Goal: Transaction & Acquisition: Purchase product/service

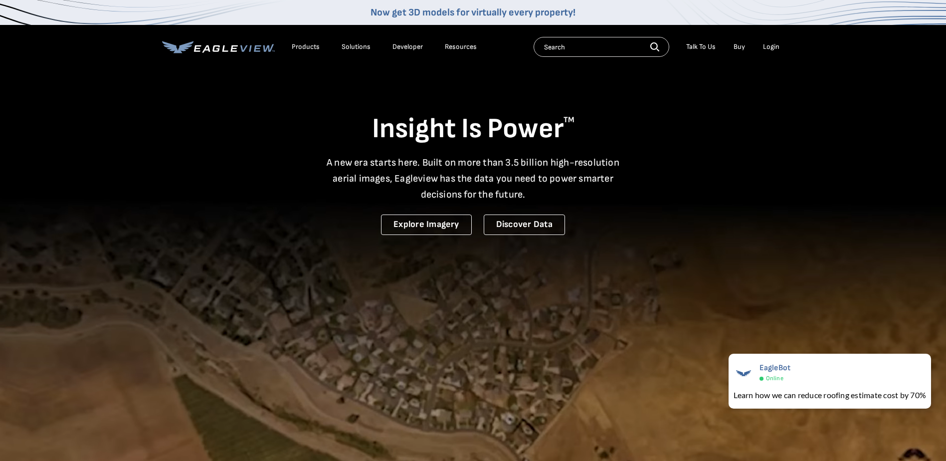
click at [561, 49] on input "text" at bounding box center [602, 47] width 136 height 20
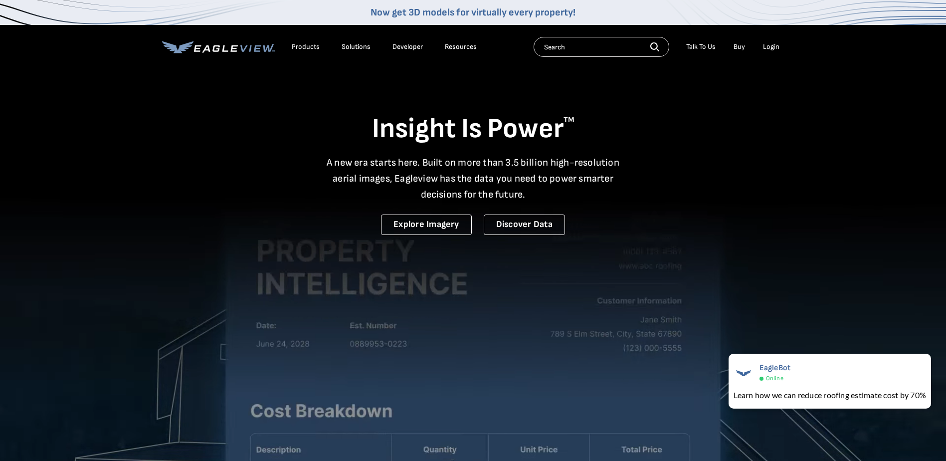
click at [768, 46] on div "Login" at bounding box center [771, 46] width 16 height 9
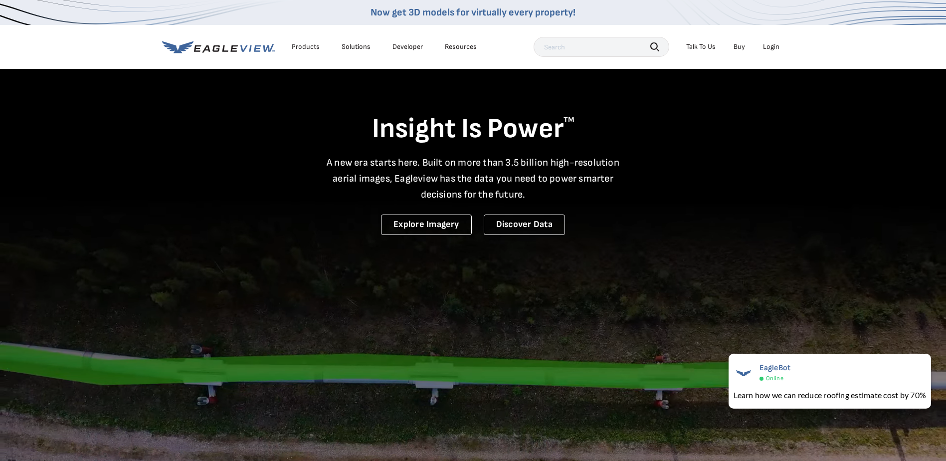
click at [765, 49] on div "Login" at bounding box center [771, 46] width 16 height 9
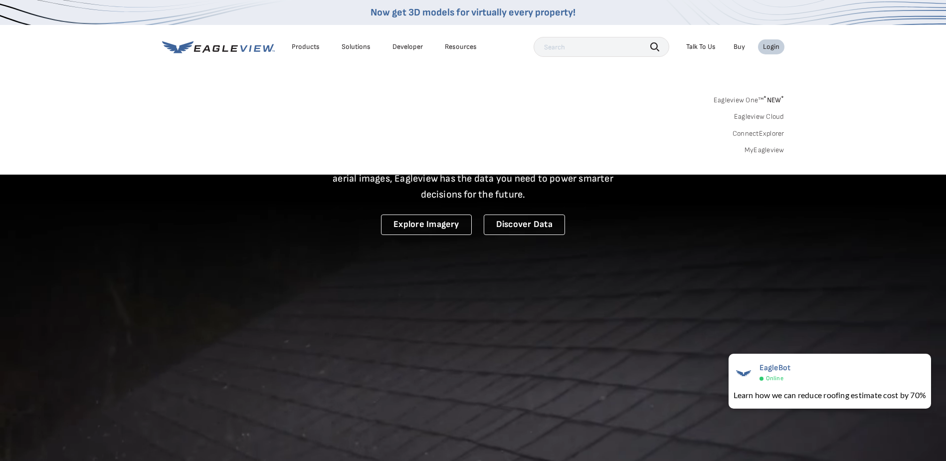
click at [771, 47] on div "Login" at bounding box center [771, 46] width 16 height 9
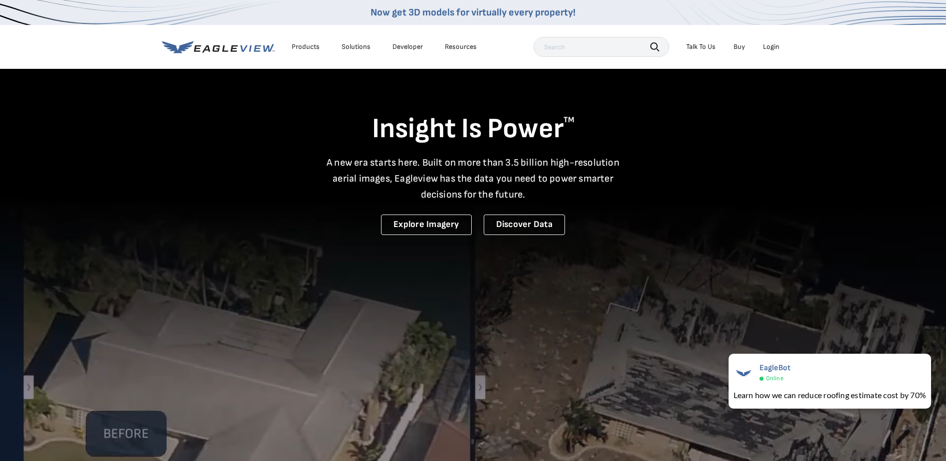
click at [774, 45] on div "Login" at bounding box center [771, 46] width 16 height 9
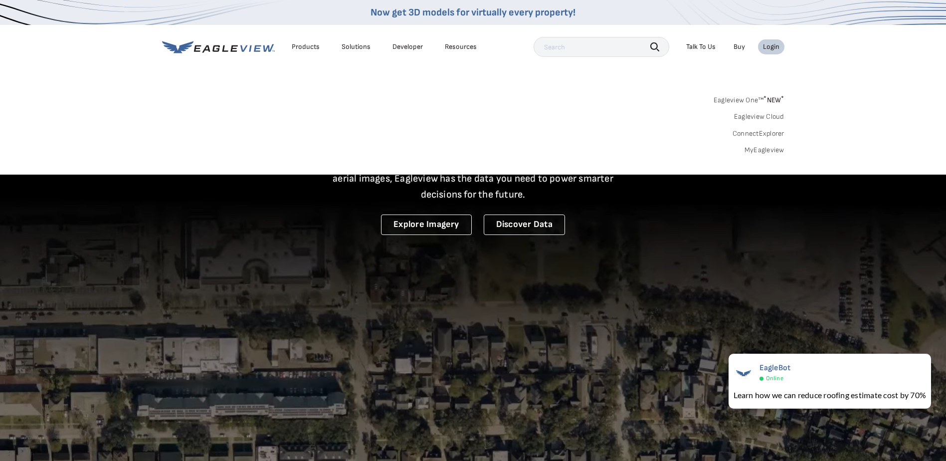
click at [763, 151] on link "MyEagleview" at bounding box center [765, 150] width 40 height 9
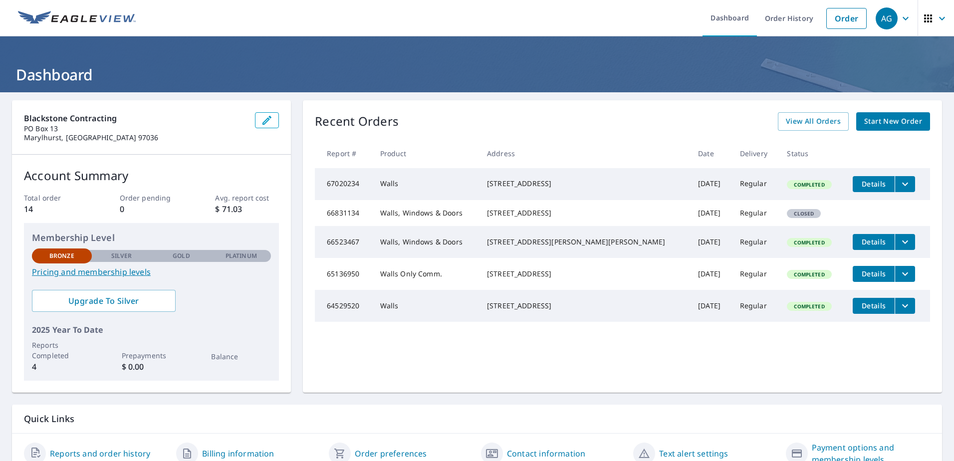
click at [872, 122] on span "Start New Order" at bounding box center [893, 121] width 58 height 12
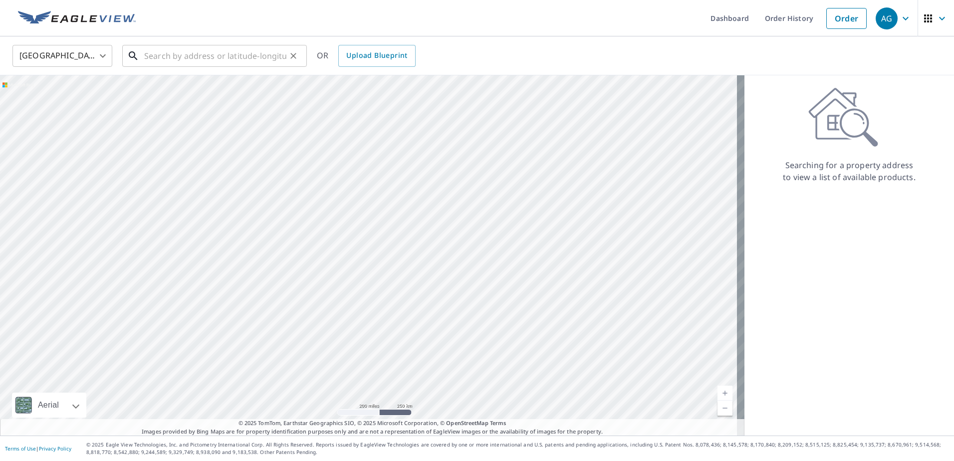
click at [214, 55] on input "text" at bounding box center [215, 56] width 142 height 28
click at [236, 55] on input "text" at bounding box center [215, 56] width 142 height 28
paste input "[STREET_ADDRESS]"
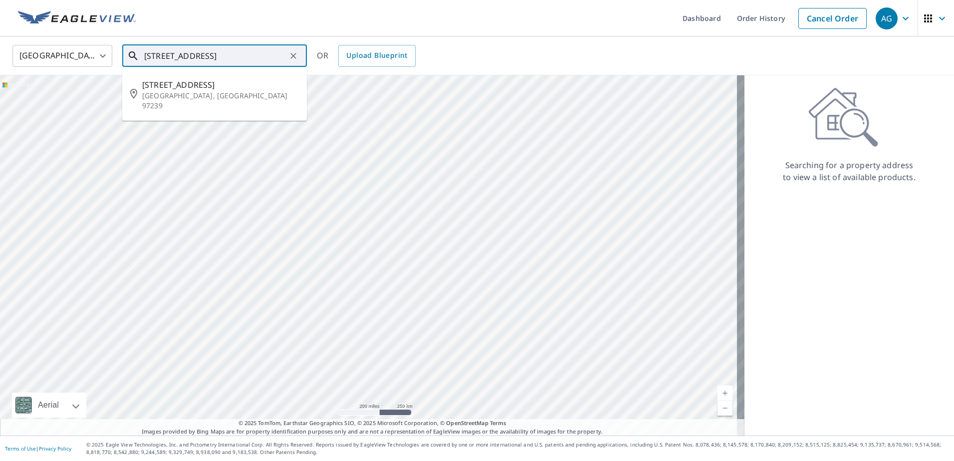
drag, startPoint x: 146, startPoint y: 57, endPoint x: 103, endPoint y: 52, distance: 43.2
click at [103, 52] on div "[GEOGRAPHIC_DATA] [GEOGRAPHIC_DATA] ​ [STREET_ADDRESS] ​ [STREET_ADDRESS][PERSO…" at bounding box center [473, 55] width 937 height 23
type input "[STREET_ADDRESS]"
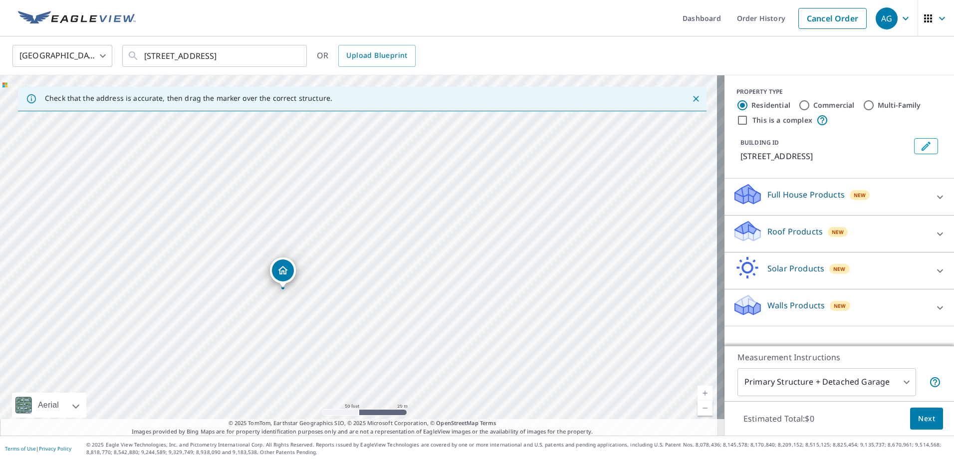
click at [863, 105] on input "Multi-Family" at bounding box center [869, 105] width 12 height 12
radio input "true"
type input "2"
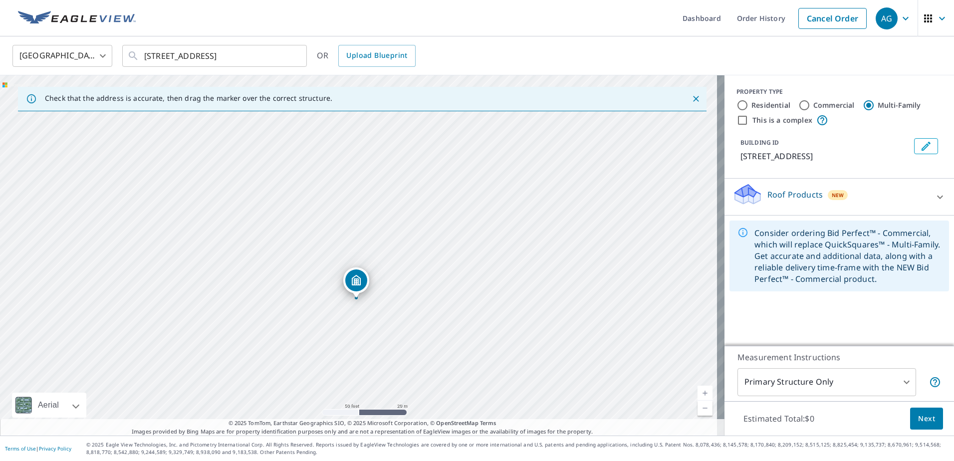
drag, startPoint x: 482, startPoint y: 192, endPoint x: 479, endPoint y: 242, distance: 50.4
click at [479, 242] on div "[STREET_ADDRESS][PERSON_NAME]" at bounding box center [362, 255] width 724 height 360
drag, startPoint x: 487, startPoint y: 232, endPoint x: 488, endPoint y: 263, distance: 30.9
click at [488, 263] on div "[STREET_ADDRESS][PERSON_NAME]" at bounding box center [362, 255] width 724 height 360
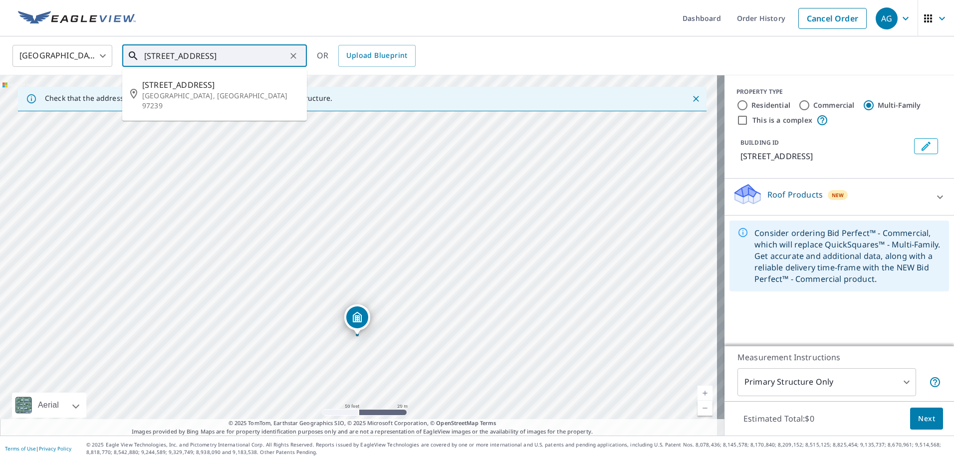
click at [161, 57] on input "[STREET_ADDRESS]" at bounding box center [215, 56] width 142 height 28
type input "[STREET_ADDRESS]"
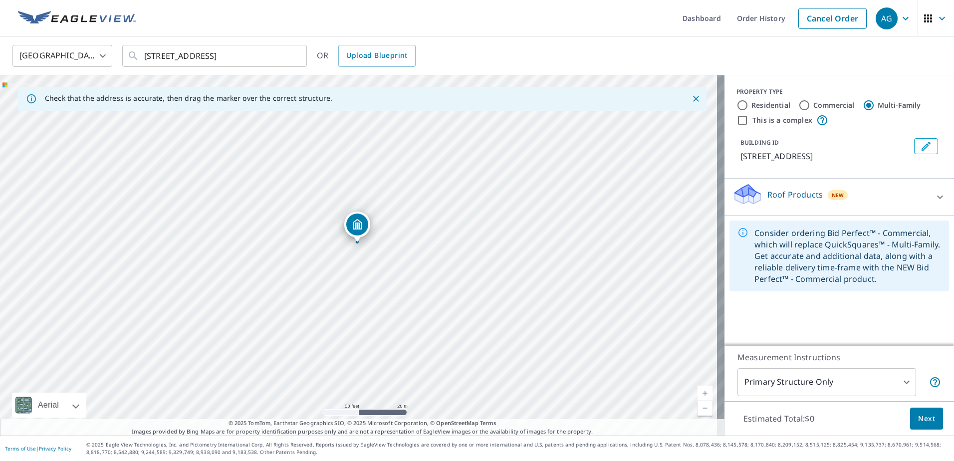
drag, startPoint x: 443, startPoint y: 273, endPoint x: 441, endPoint y: 261, distance: 11.6
click at [441, 261] on div "[STREET_ADDRESS][PERSON_NAME]" at bounding box center [362, 255] width 724 height 360
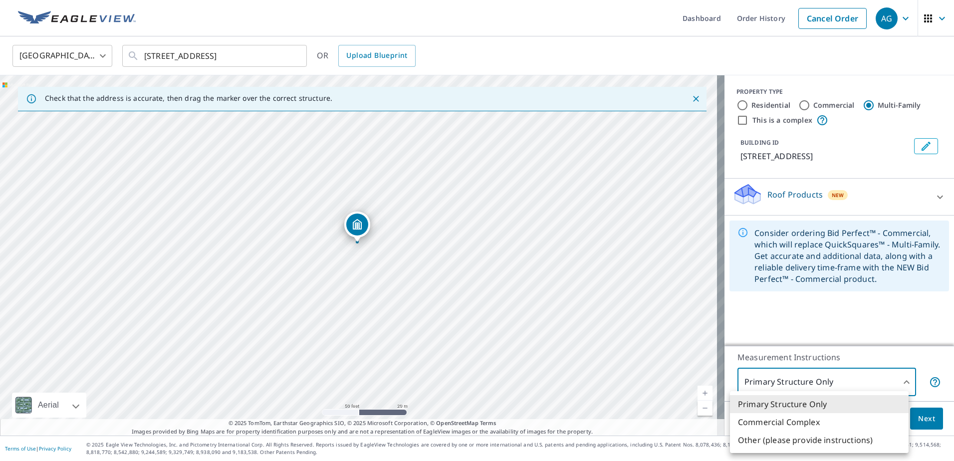
click at [833, 387] on body "AG AG Dashboard Order History Cancel Order AG [GEOGRAPHIC_DATA] [GEOGRAPHIC_DAT…" at bounding box center [477, 230] width 954 height 461
click at [830, 417] on li "Commercial Complex" at bounding box center [819, 422] width 179 height 18
type input "4"
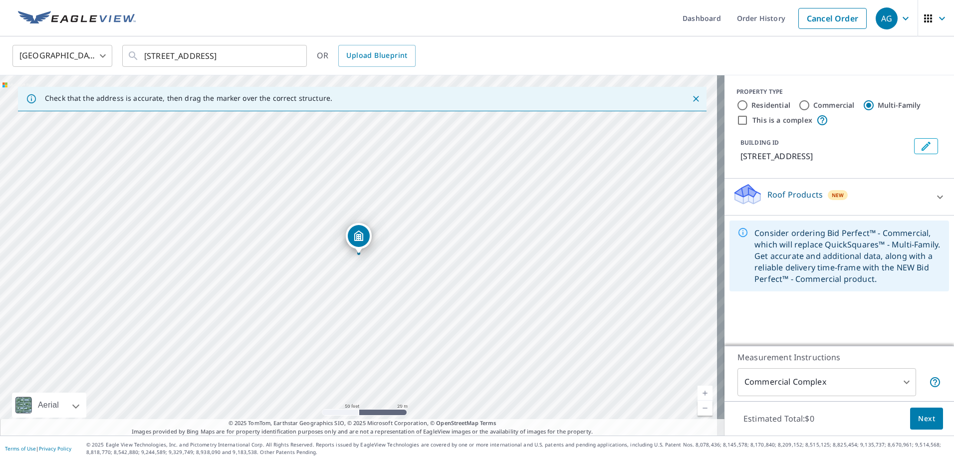
click at [878, 191] on div "Roof Products New" at bounding box center [830, 197] width 196 height 28
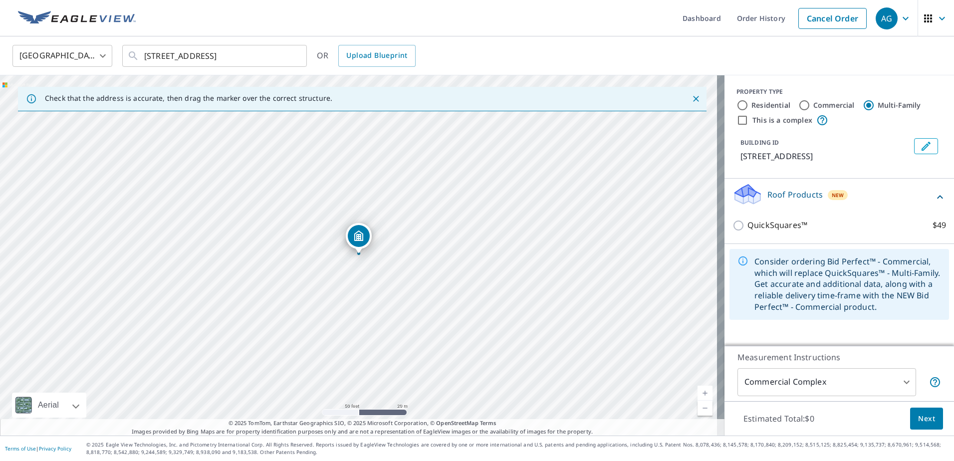
click at [878, 191] on div "Roof Products New" at bounding box center [833, 197] width 202 height 28
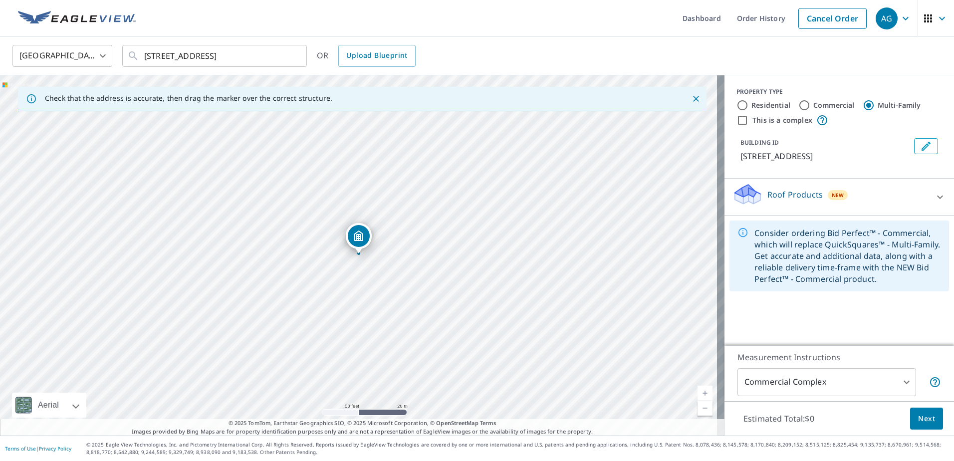
click at [775, 119] on label "This is a complex" at bounding box center [782, 120] width 60 height 10
click at [748, 119] on input "This is a complex" at bounding box center [742, 120] width 12 height 12
checkbox input "true"
radio input "true"
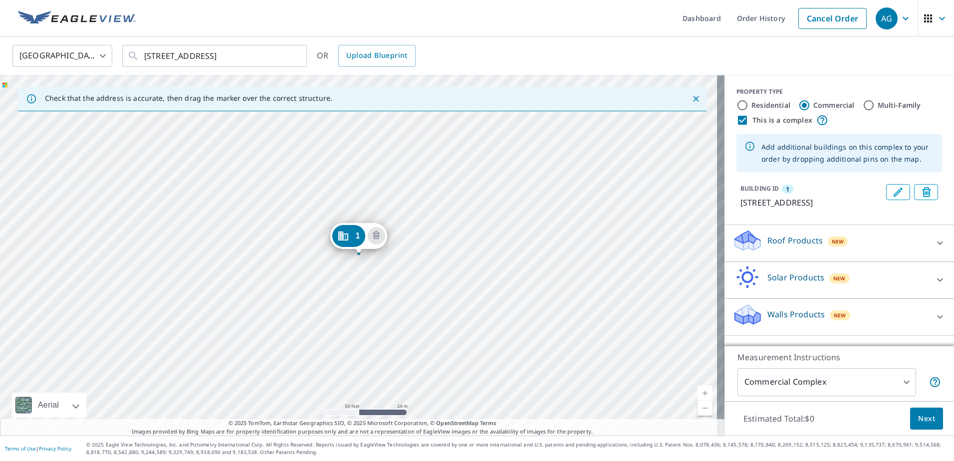
scroll to position [2, 0]
click at [893, 188] on icon "Edit building 1" at bounding box center [897, 192] width 9 height 9
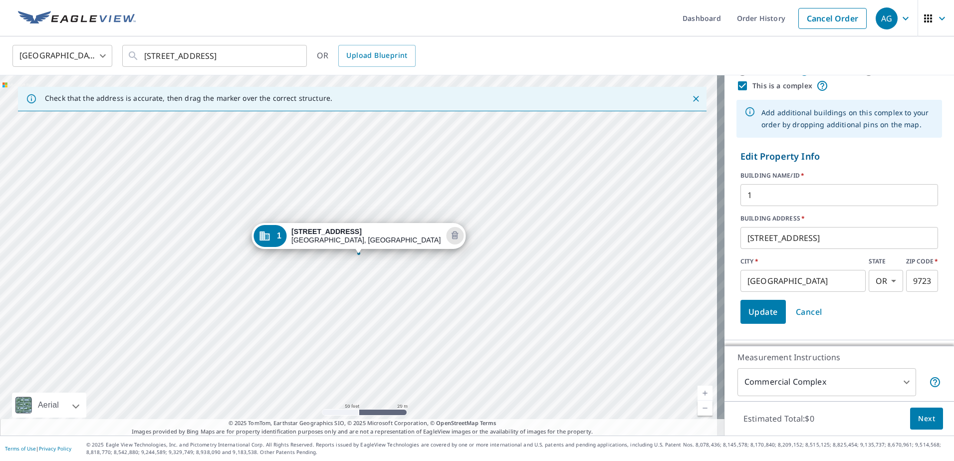
scroll to position [0, 0]
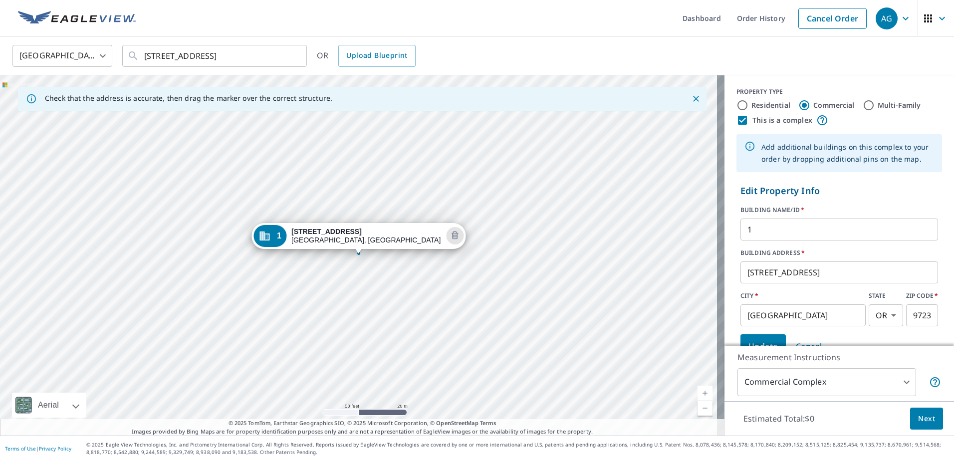
click at [825, 197] on p "Edit Property Info" at bounding box center [839, 190] width 198 height 13
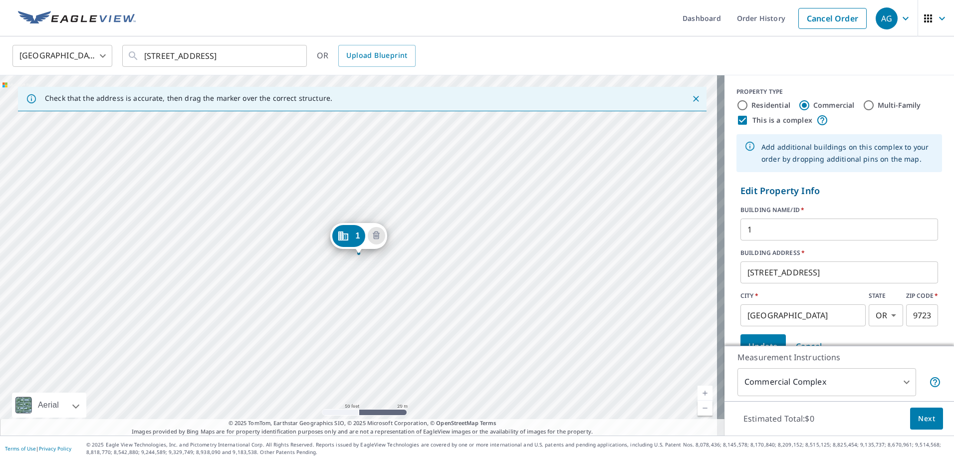
click at [516, 143] on div "1 [STREET_ADDRESS]" at bounding box center [362, 255] width 724 height 360
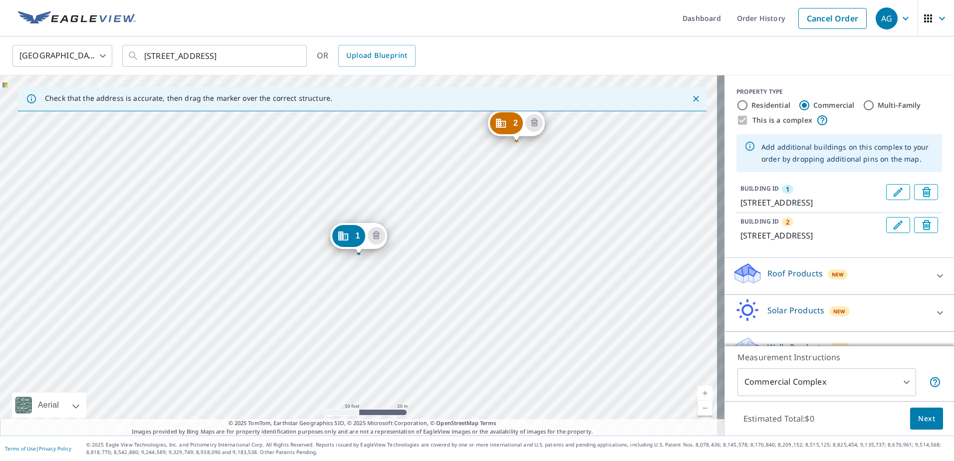
click at [510, 237] on div "2 [STREET_ADDRESS][PERSON_NAME] 1 [STREET_ADDRESS][PERSON_NAME]" at bounding box center [362, 255] width 724 height 360
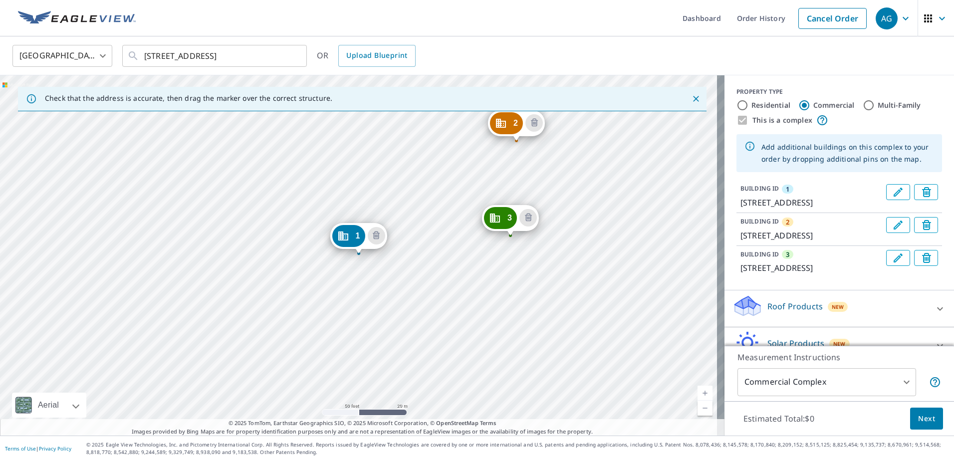
click at [431, 310] on div "2 [STREET_ADDRESS][PERSON_NAME] 3 [STREET_ADDRESS][PERSON_NAME] 1 [STREET_ADDRE…" at bounding box center [362, 255] width 724 height 360
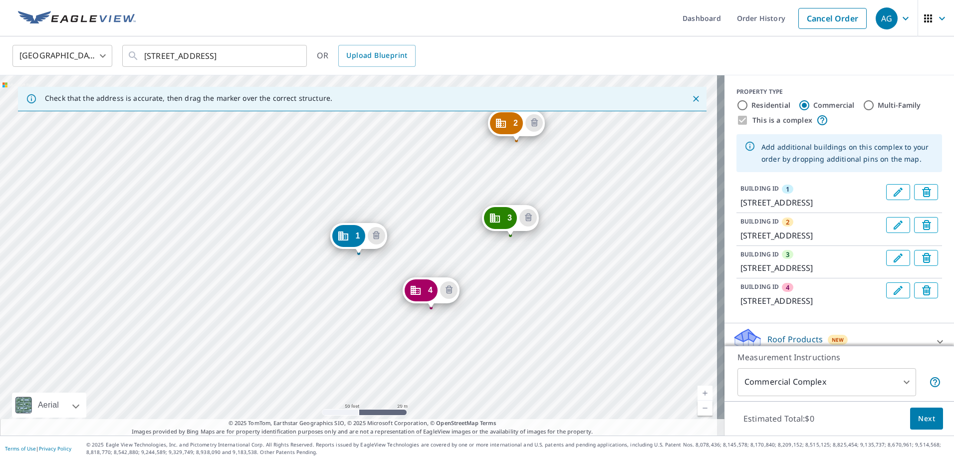
click at [313, 340] on div "2 [STREET_ADDRESS][PERSON_NAME] 3 [STREET_ADDRESS][PERSON_NAME] 4 [STREET_ADDRE…" at bounding box center [362, 255] width 724 height 360
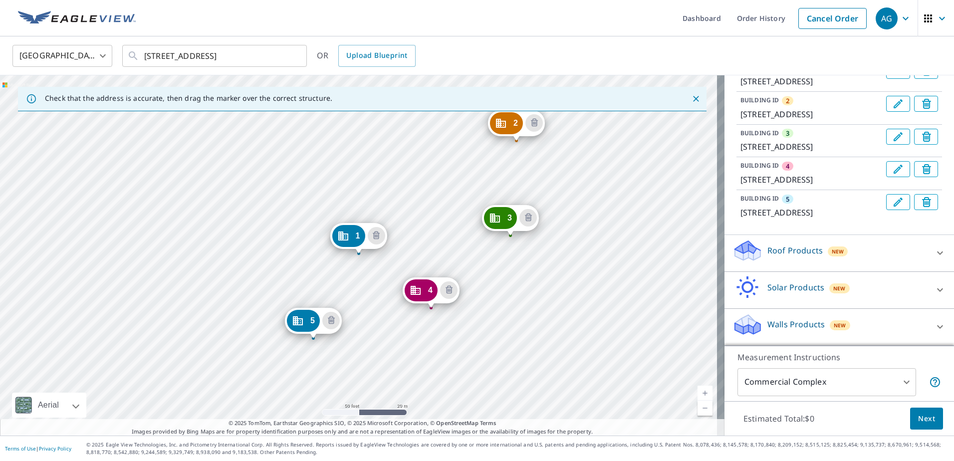
scroll to position [181, 0]
click at [874, 323] on div "Walls Products New" at bounding box center [830, 327] width 196 height 28
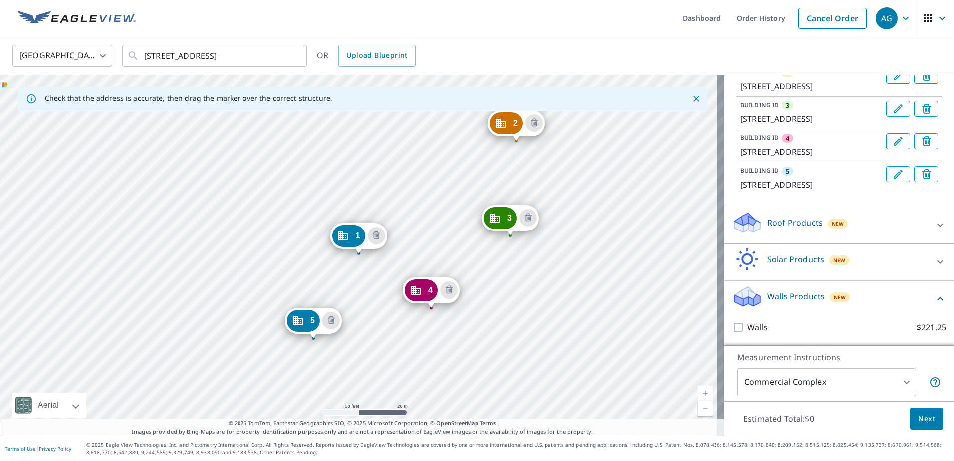
scroll to position [209, 0]
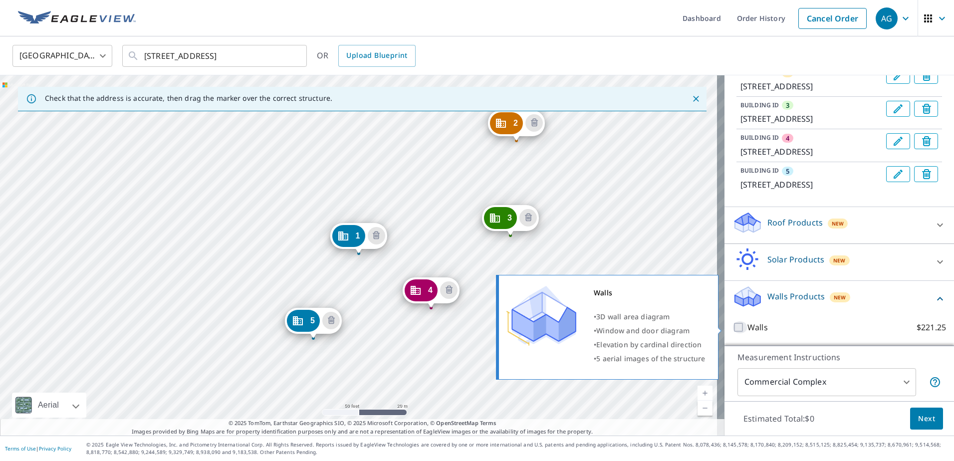
click at [732, 325] on input "Walls $221.25" at bounding box center [739, 327] width 15 height 12
checkbox input "true"
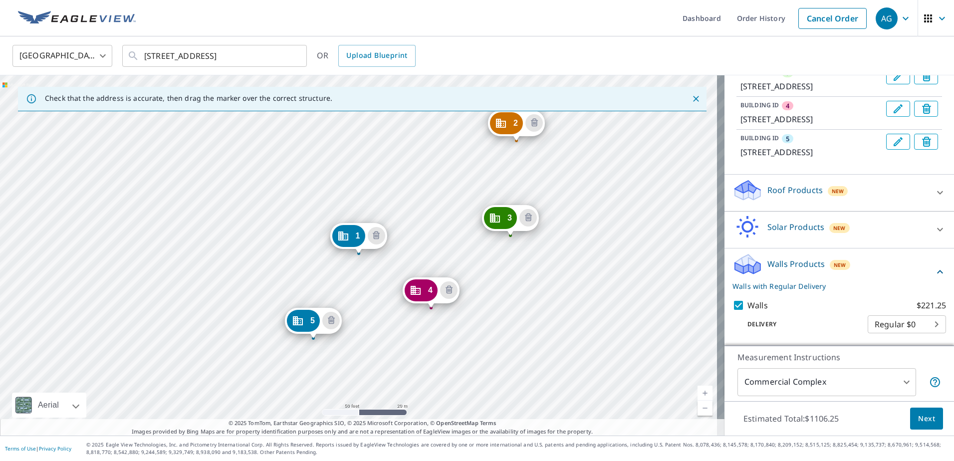
scroll to position [241, 0]
click at [889, 323] on body "AG AG Dashboard Order History Cancel Order AG [GEOGRAPHIC_DATA] [GEOGRAPHIC_DAT…" at bounding box center [477, 230] width 954 height 461
click at [892, 321] on ul "Regular $0" at bounding box center [892, 323] width 78 height 26
click at [881, 280] on div at bounding box center [477, 230] width 954 height 461
click at [902, 381] on body "AG AG Dashboard Order History Cancel Order AG [GEOGRAPHIC_DATA] [GEOGRAPHIC_DAT…" at bounding box center [477, 230] width 954 height 461
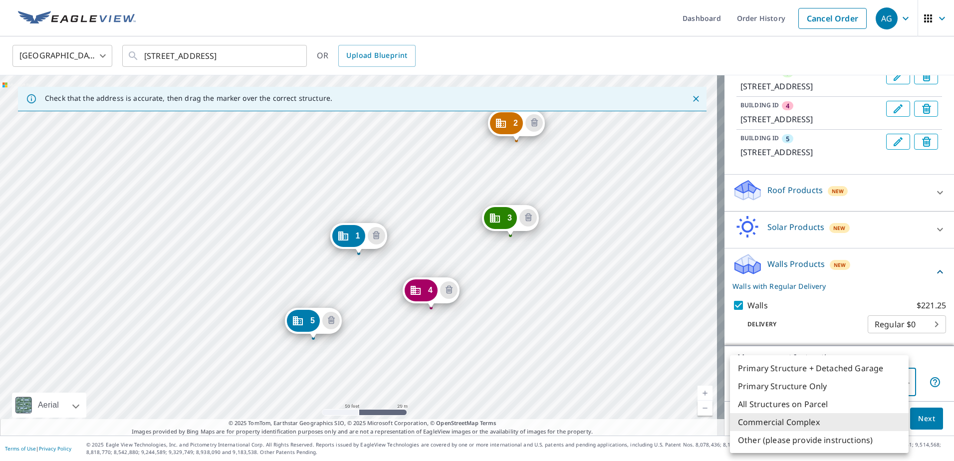
click at [924, 355] on div at bounding box center [477, 230] width 954 height 461
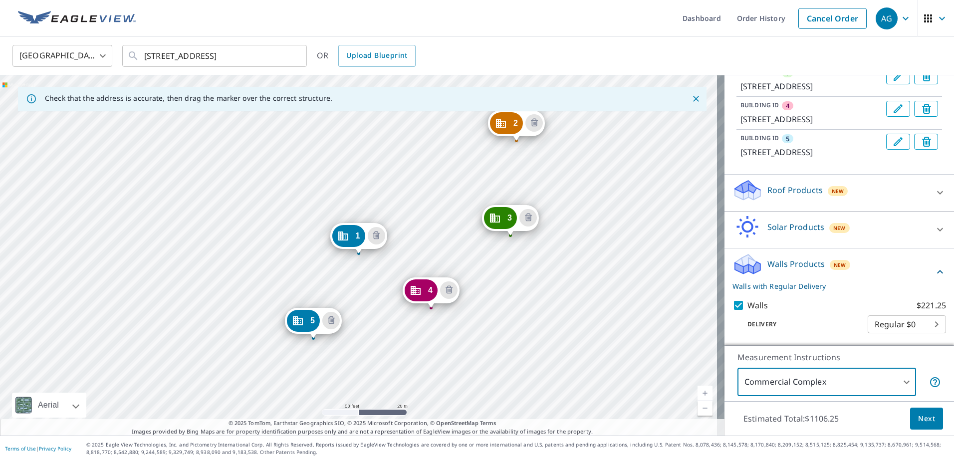
click at [920, 423] on span "Next" at bounding box center [926, 419] width 17 height 12
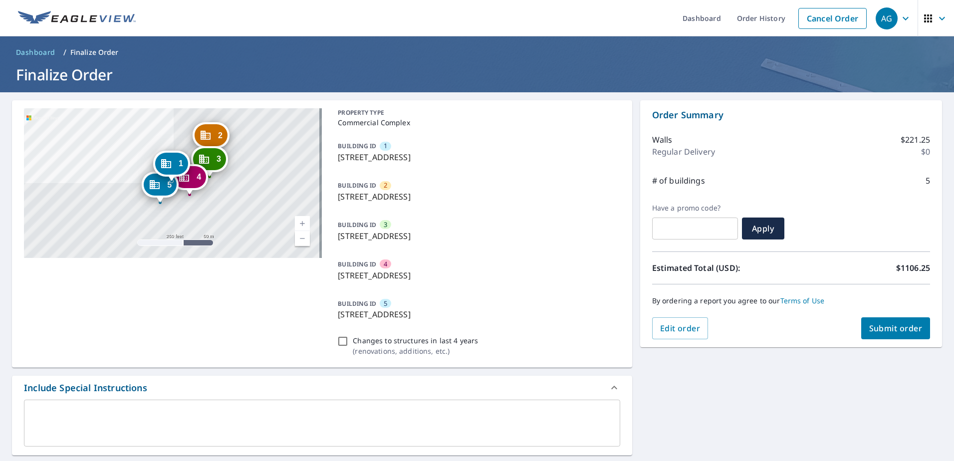
click at [631, 252] on div "2 [STREET_ADDRESS] 3 [STREET_ADDRESS] 4 [STREET_ADDRESS] 5 [STREET_ADDRESS] 1 […" at bounding box center [477, 398] width 954 height 612
